Goal: Task Accomplishment & Management: Manage account settings

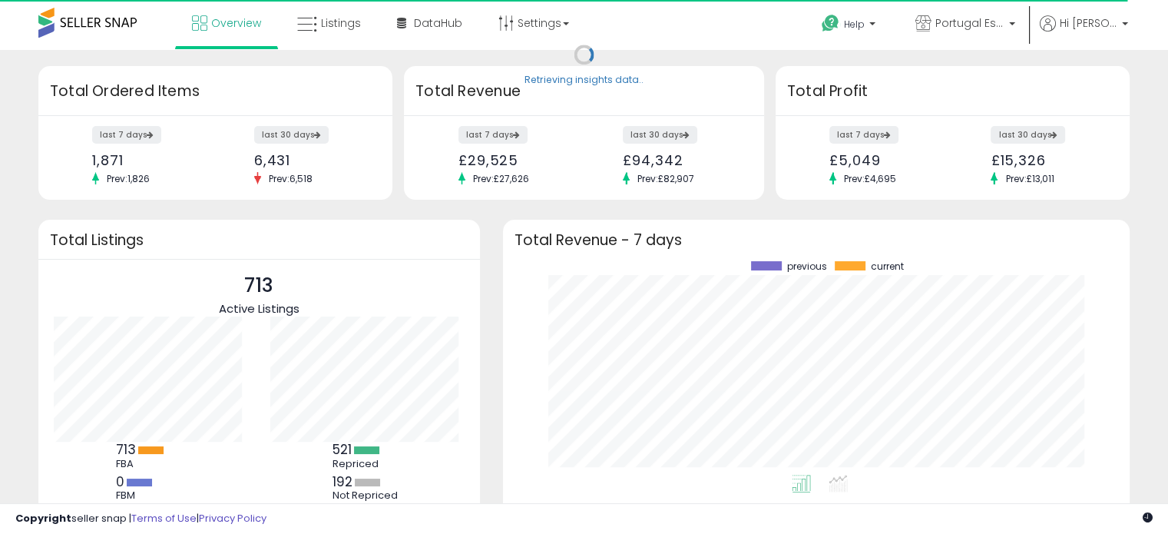
scroll to position [213, 596]
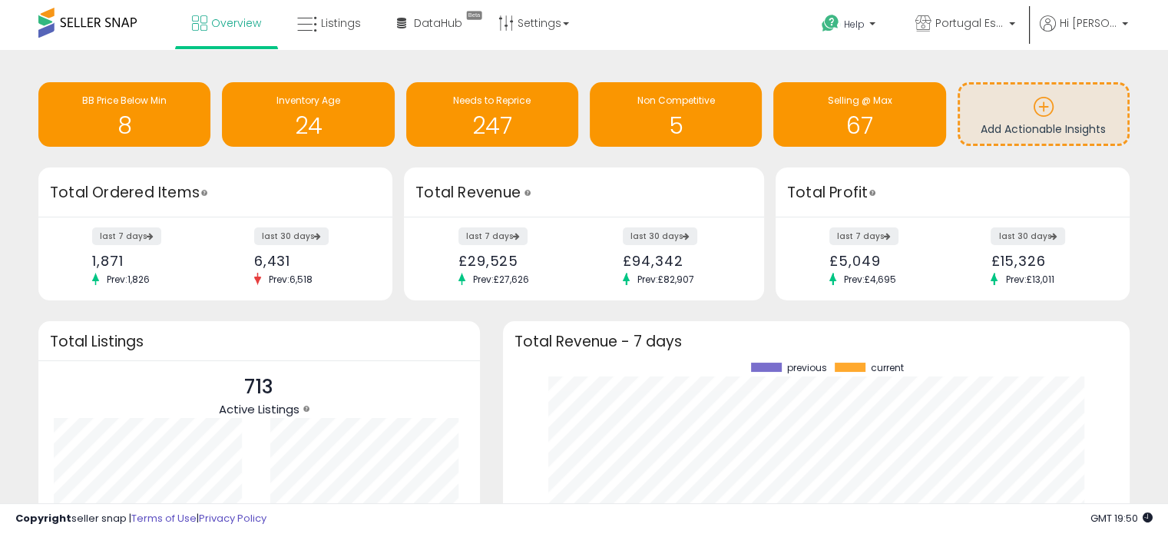
click at [312, 331] on div "Total Listings" at bounding box center [259, 341] width 442 height 40
click at [328, 12] on link "Listings" at bounding box center [329, 23] width 87 height 46
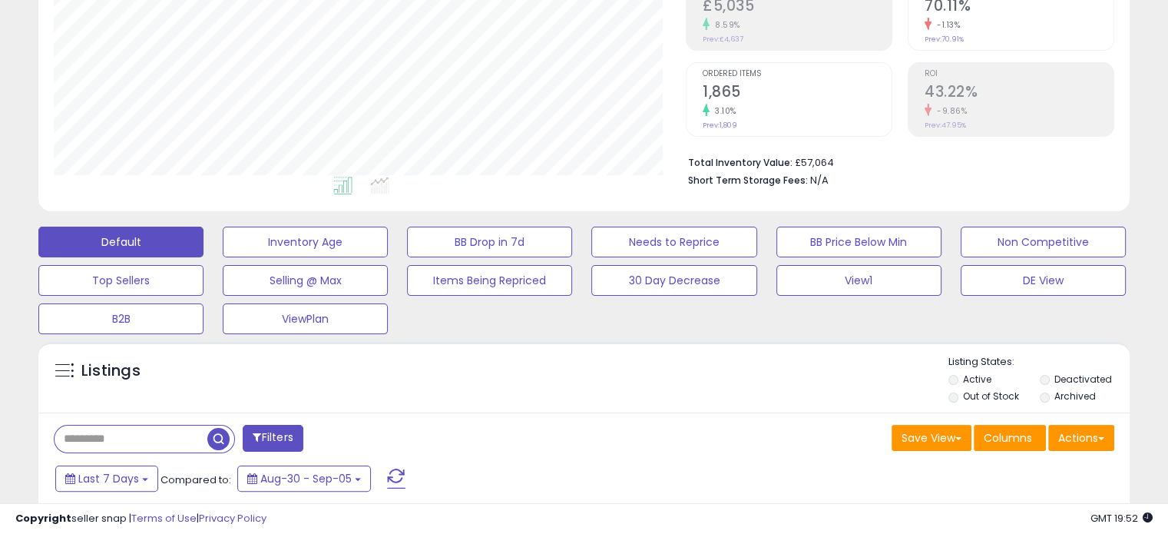
scroll to position [461, 0]
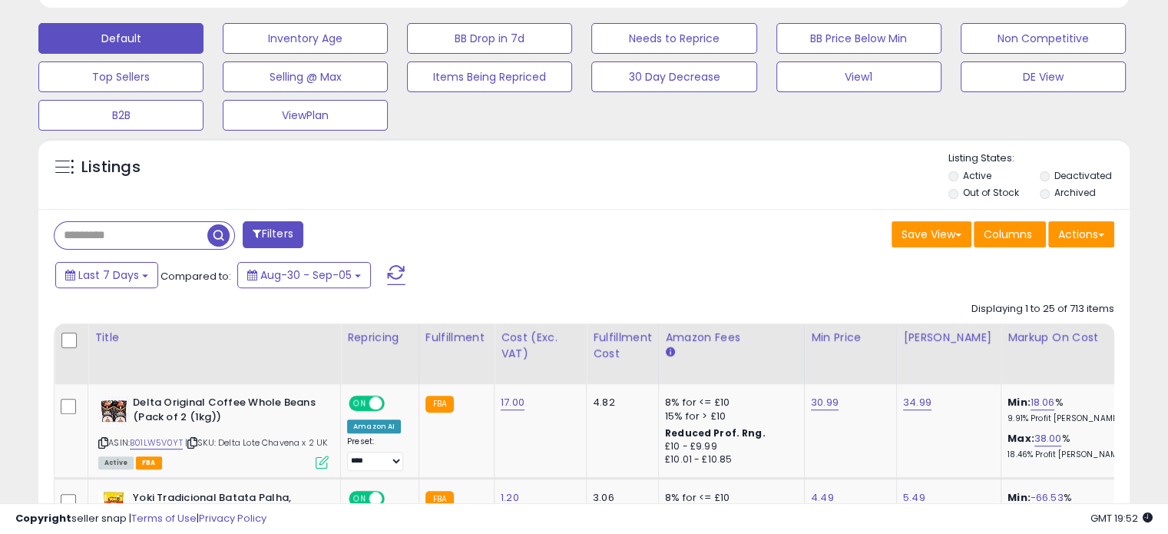
click at [164, 239] on input "text" at bounding box center [131, 235] width 153 height 27
paste input "**********"
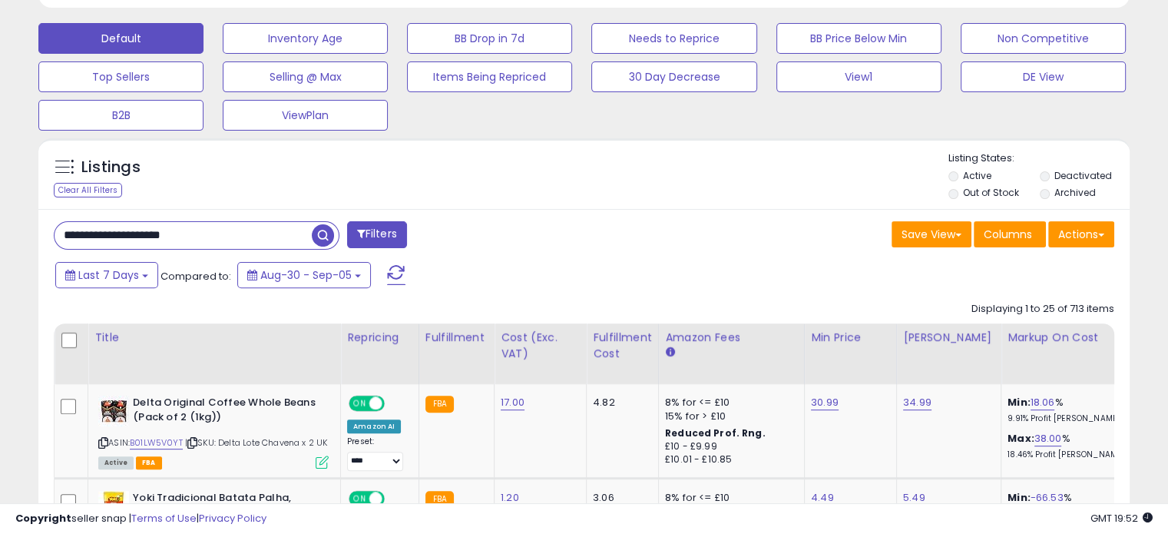
type input "**********"
click at [1081, 171] on label "Deactivated" at bounding box center [1082, 175] width 58 height 13
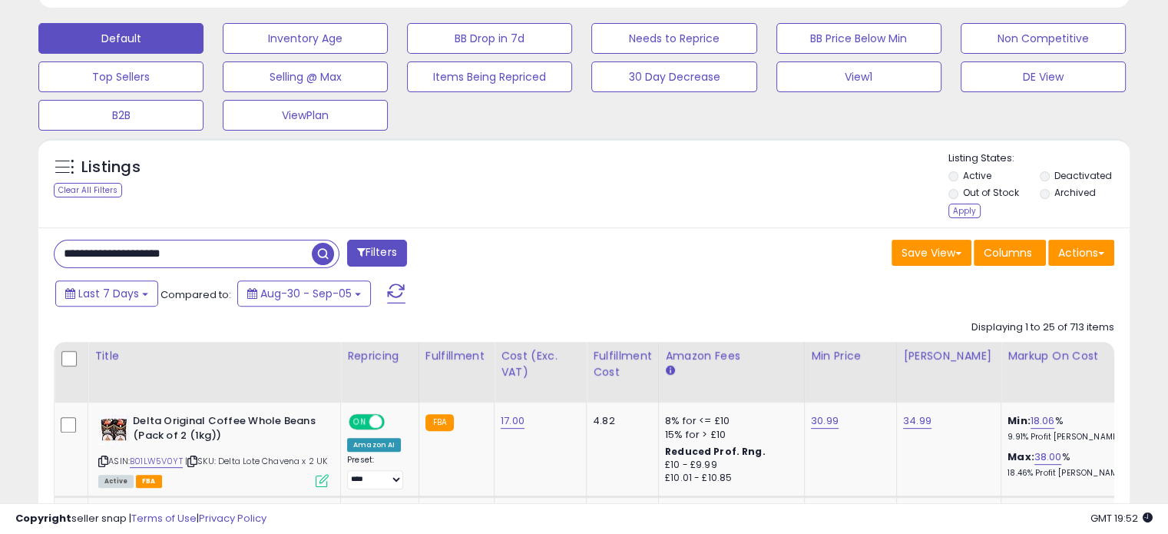
click at [961, 217] on div "Listing States: Active Deactivated Out of Stock Archived Apply" at bounding box center [1038, 186] width 181 height 71
click at [964, 216] on div "Apply" at bounding box center [964, 210] width 32 height 15
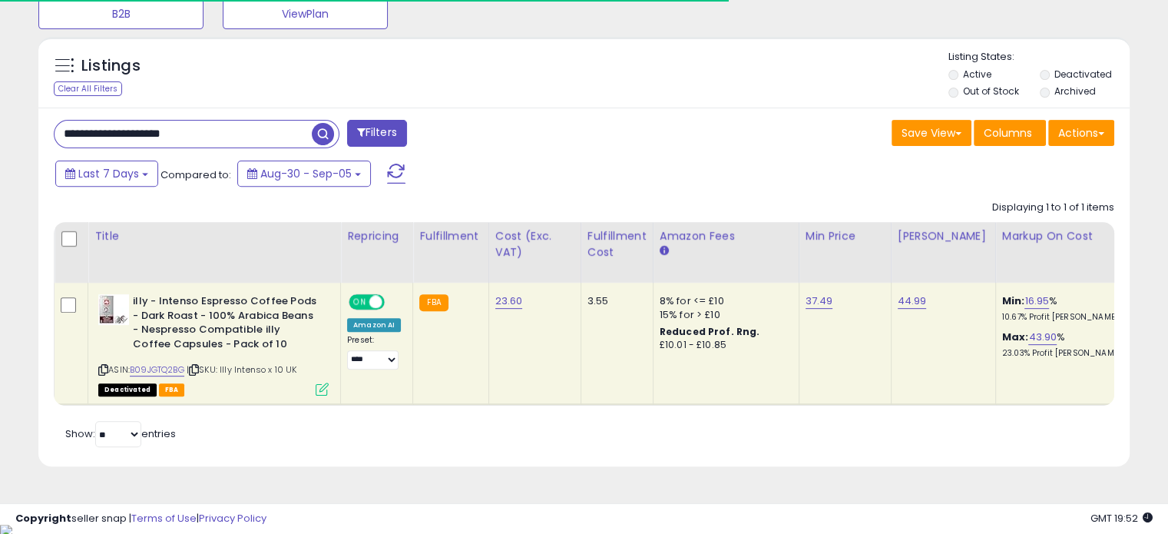
scroll to position [314, 631]
